Goal: Contribute content

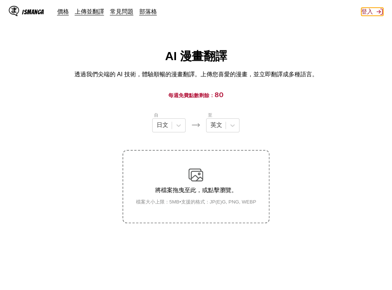
click at [368, 12] on button "登入" at bounding box center [372, 12] width 22 height 8
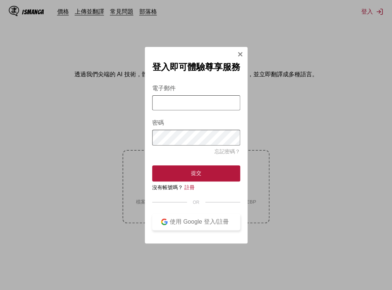
click at [191, 225] on div "使用 Google 登入/註冊" at bounding box center [200, 222] width 64 height 8
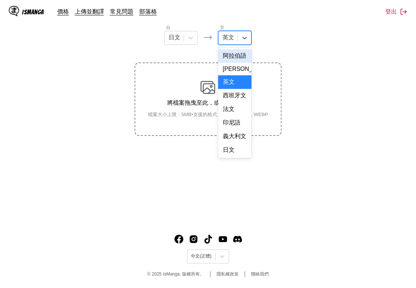
click at [231, 43] on div "英文" at bounding box center [228, 37] width 19 height 11
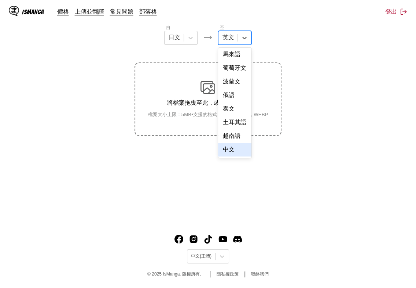
click at [238, 145] on div "中文" at bounding box center [234, 150] width 33 height 14
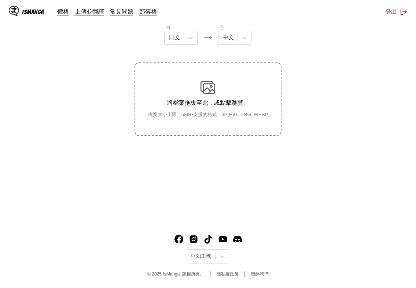
scroll to position [0, 0]
